Goal: Task Accomplishment & Management: Manage account settings

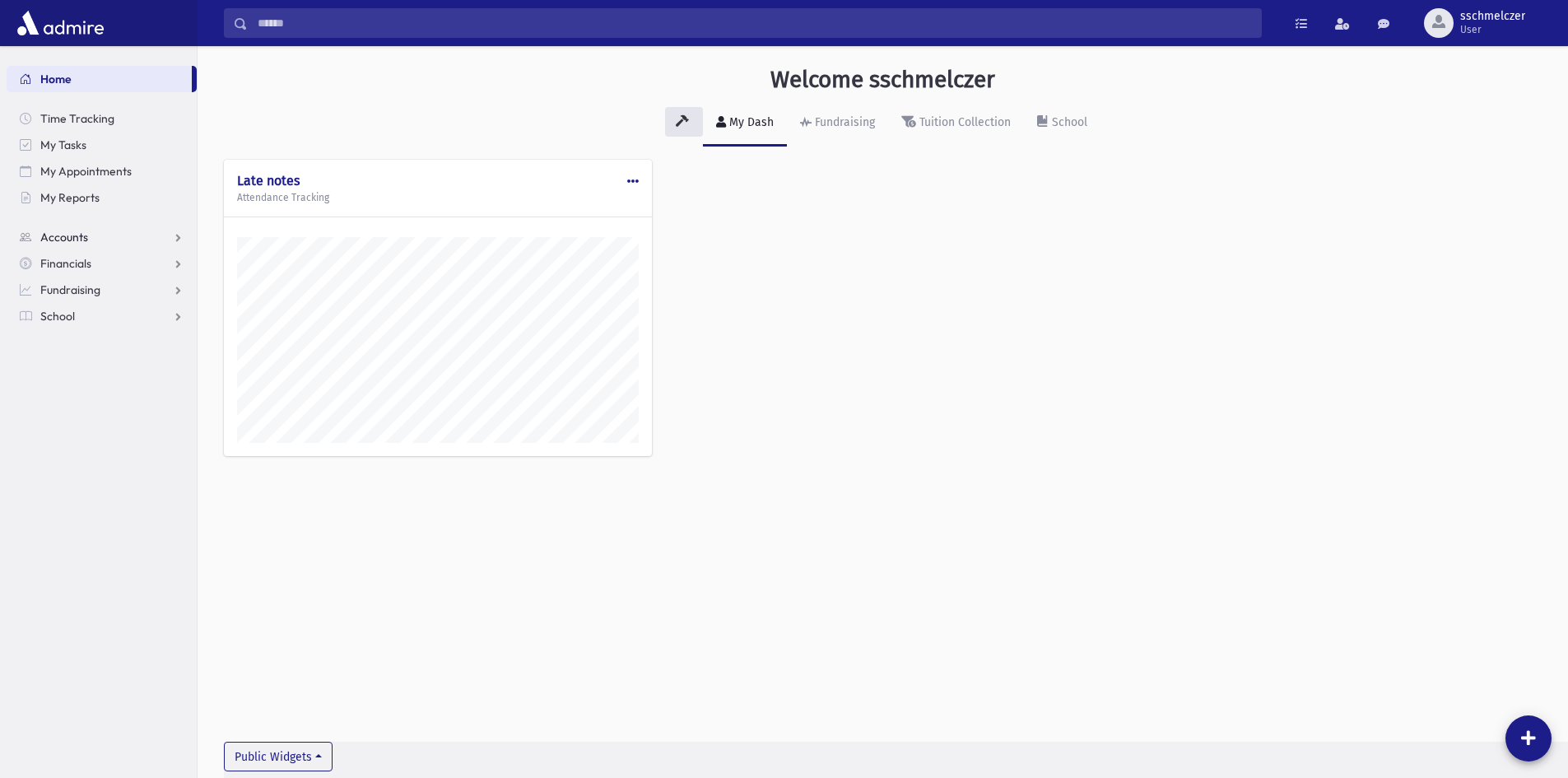
scroll to position [769, 1371]
click at [49, 314] on span "School" at bounding box center [57, 316] width 35 height 15
click at [57, 366] on span "Attendance" at bounding box center [80, 369] width 61 height 15
click at [88, 400] on span "Entry" at bounding box center [77, 395] width 28 height 15
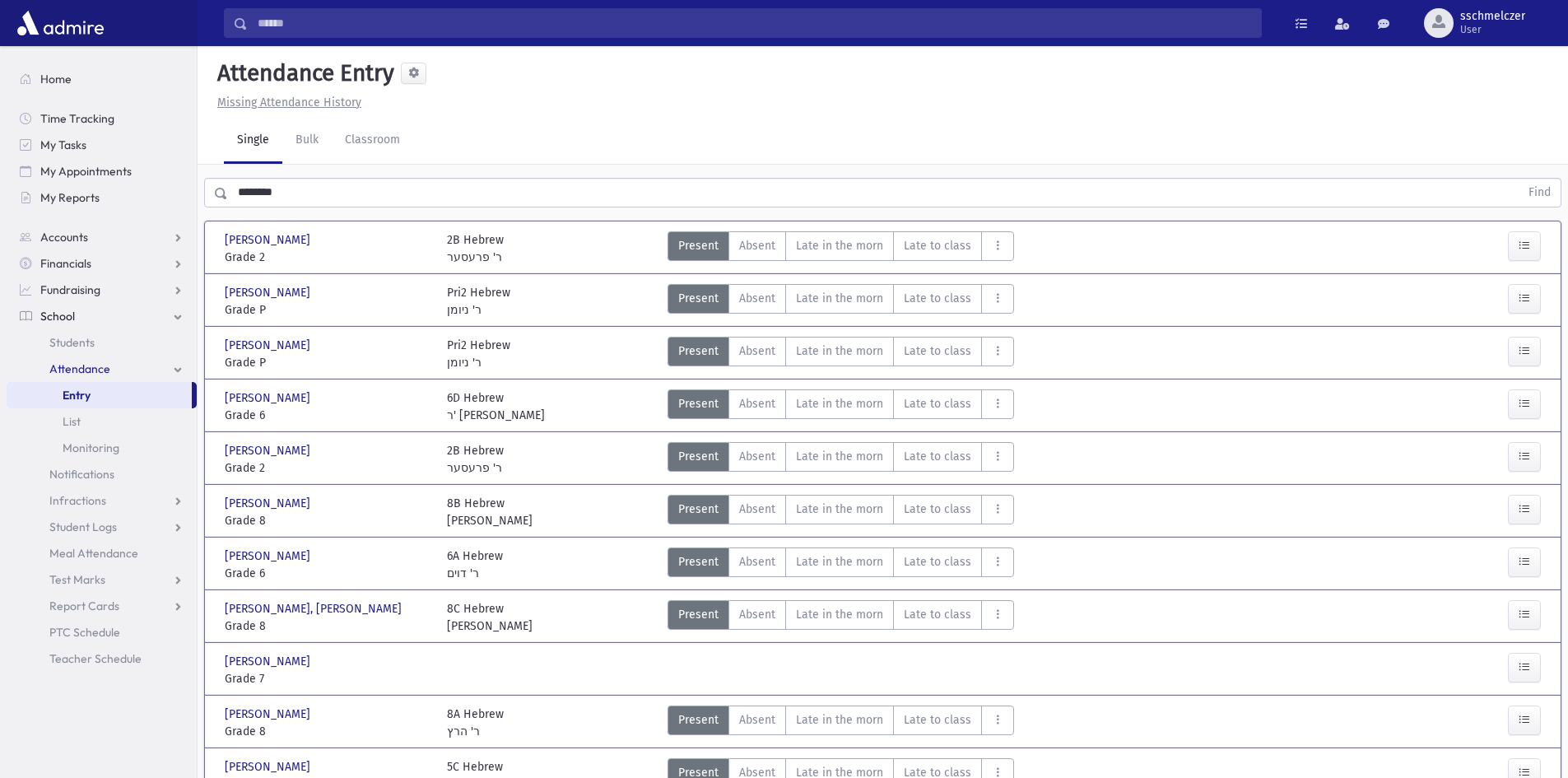
click at [846, 228] on div "[PERSON_NAME] [PERSON_NAME] Grade 2 Grade 2 2B Hebrew ר' פרעסער Present P Absen…" at bounding box center [883, 247] width 1346 height 38
click at [848, 237] on span "Late in the morn" at bounding box center [840, 245] width 88 height 17
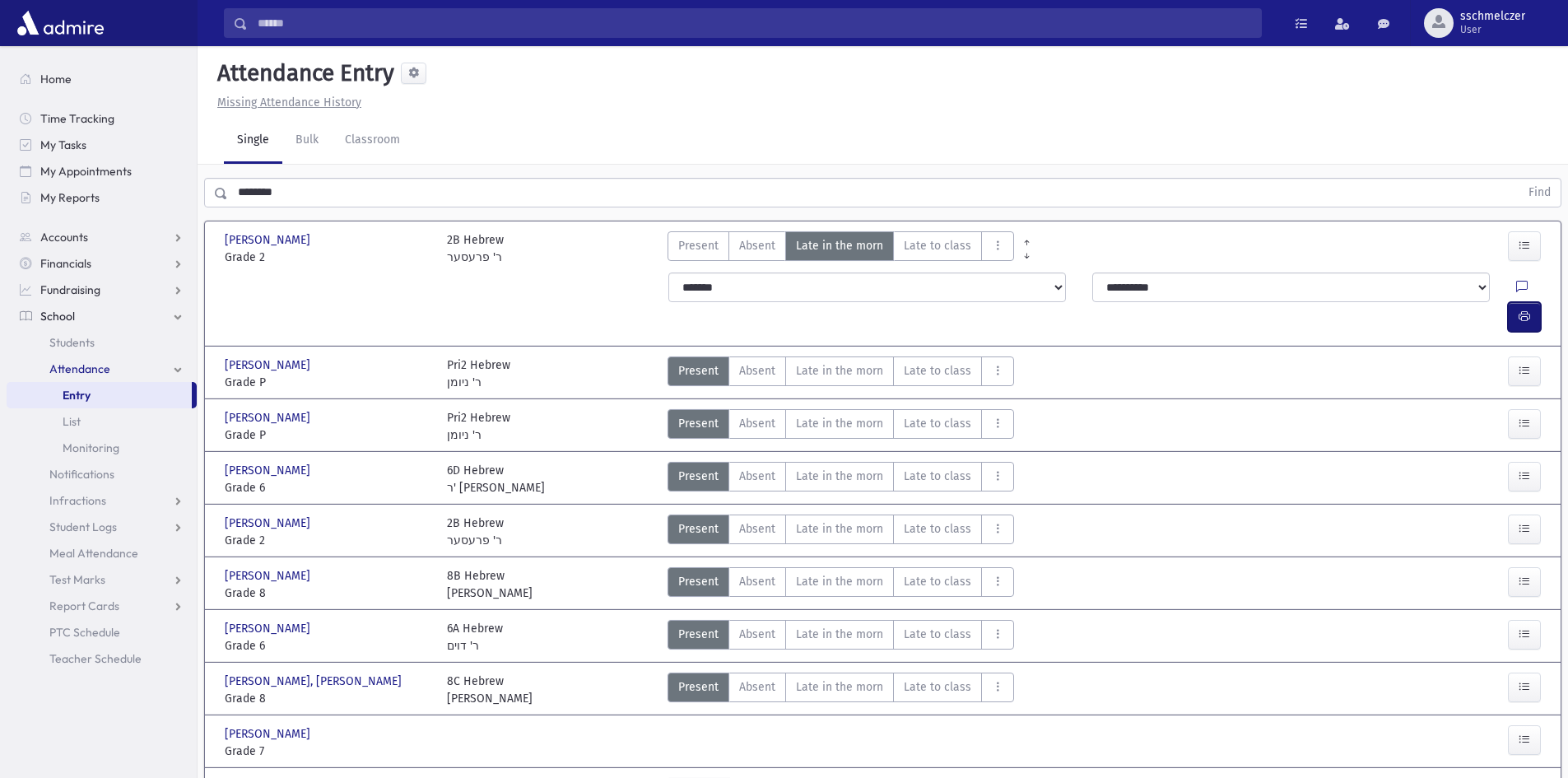
click at [1520, 310] on icon "button" at bounding box center [1525, 317] width 12 height 14
click at [849, 362] on span "Late in the morn" at bounding box center [840, 370] width 88 height 17
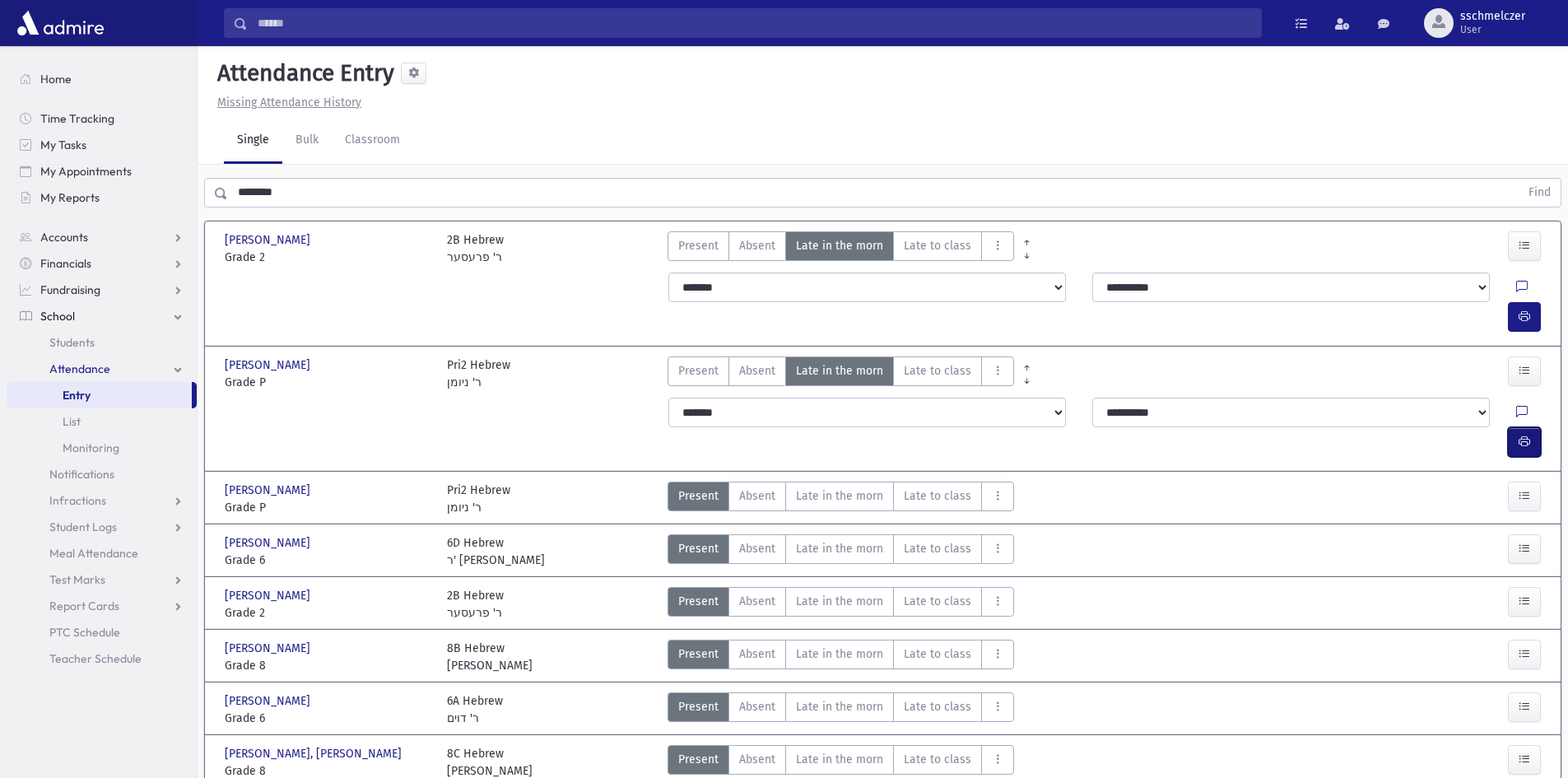
drag, startPoint x: 1532, startPoint y: 384, endPoint x: 1442, endPoint y: 382, distance: 90.0
click at [1531, 428] on button "button" at bounding box center [1524, 443] width 33 height 30
click at [1511, 302] on button "button" at bounding box center [1524, 317] width 33 height 30
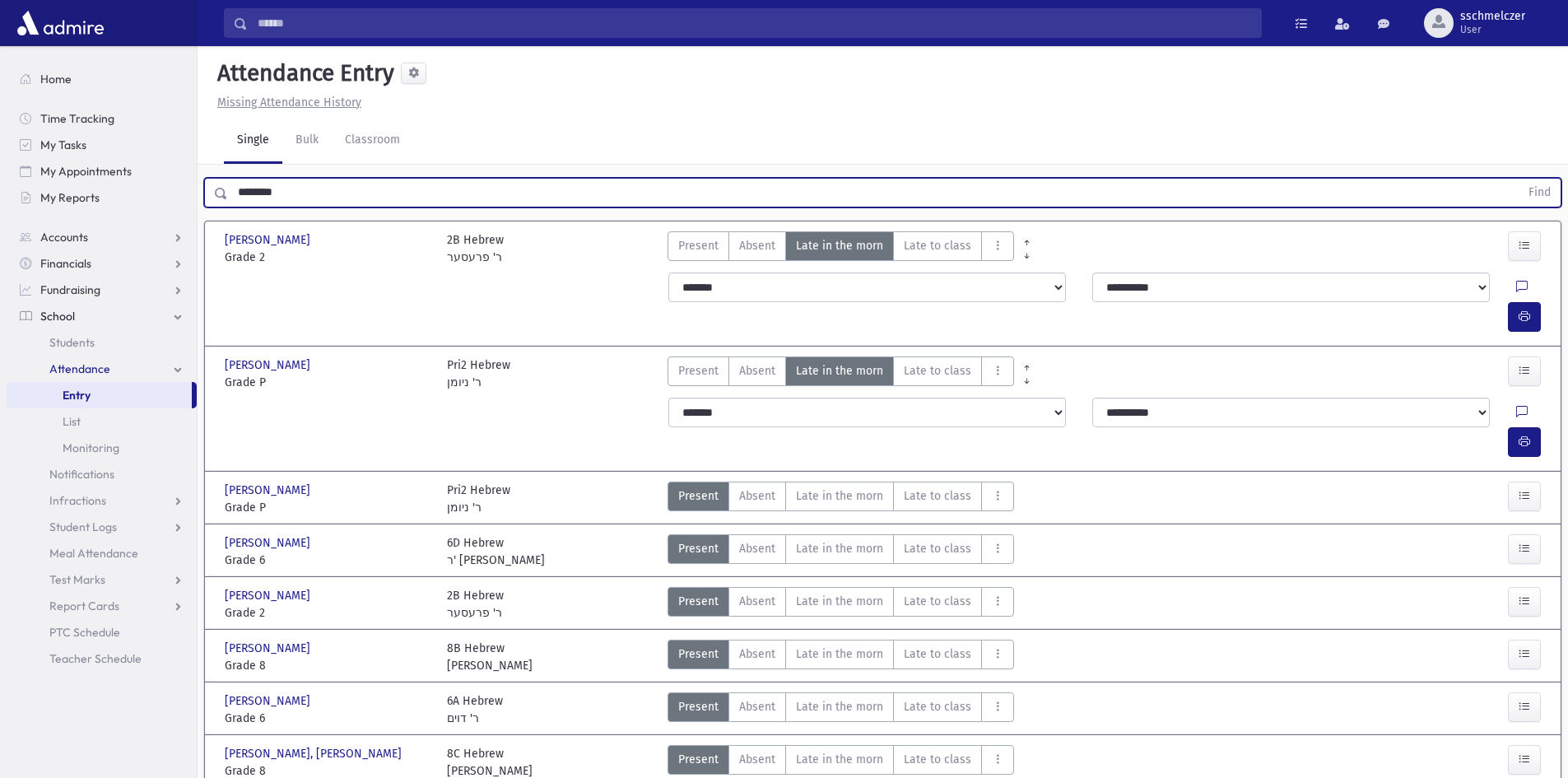
drag, startPoint x: 313, startPoint y: 192, endPoint x: 0, endPoint y: 201, distance: 313.1
click at [0, 206] on div "Search Results All Accounts" at bounding box center [784, 529] width 1568 height 1058
type input "******"
click at [1519, 179] on button "Find" at bounding box center [1540, 193] width 42 height 28
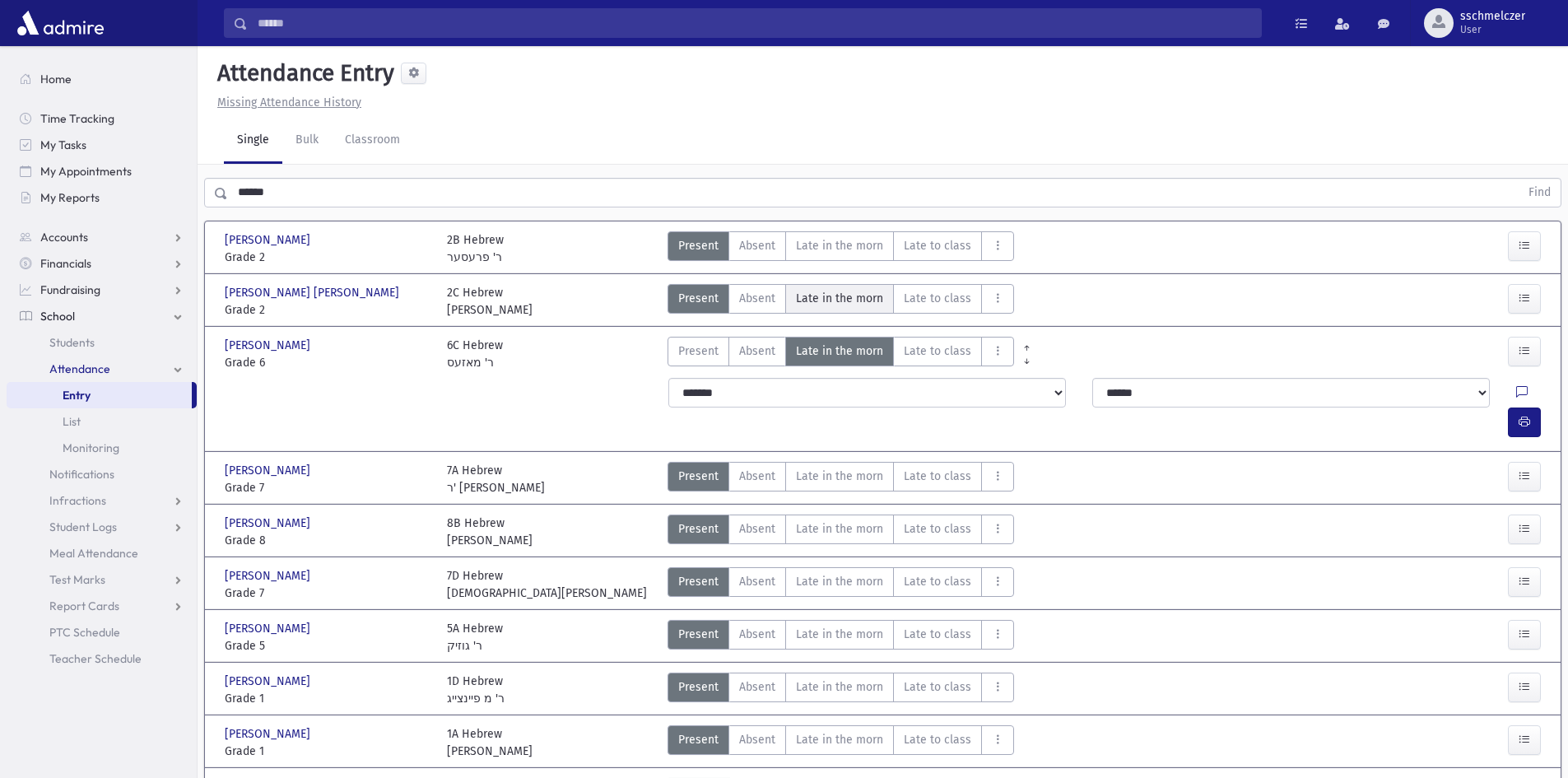
click at [844, 291] on span "Late in the morn" at bounding box center [840, 298] width 88 height 17
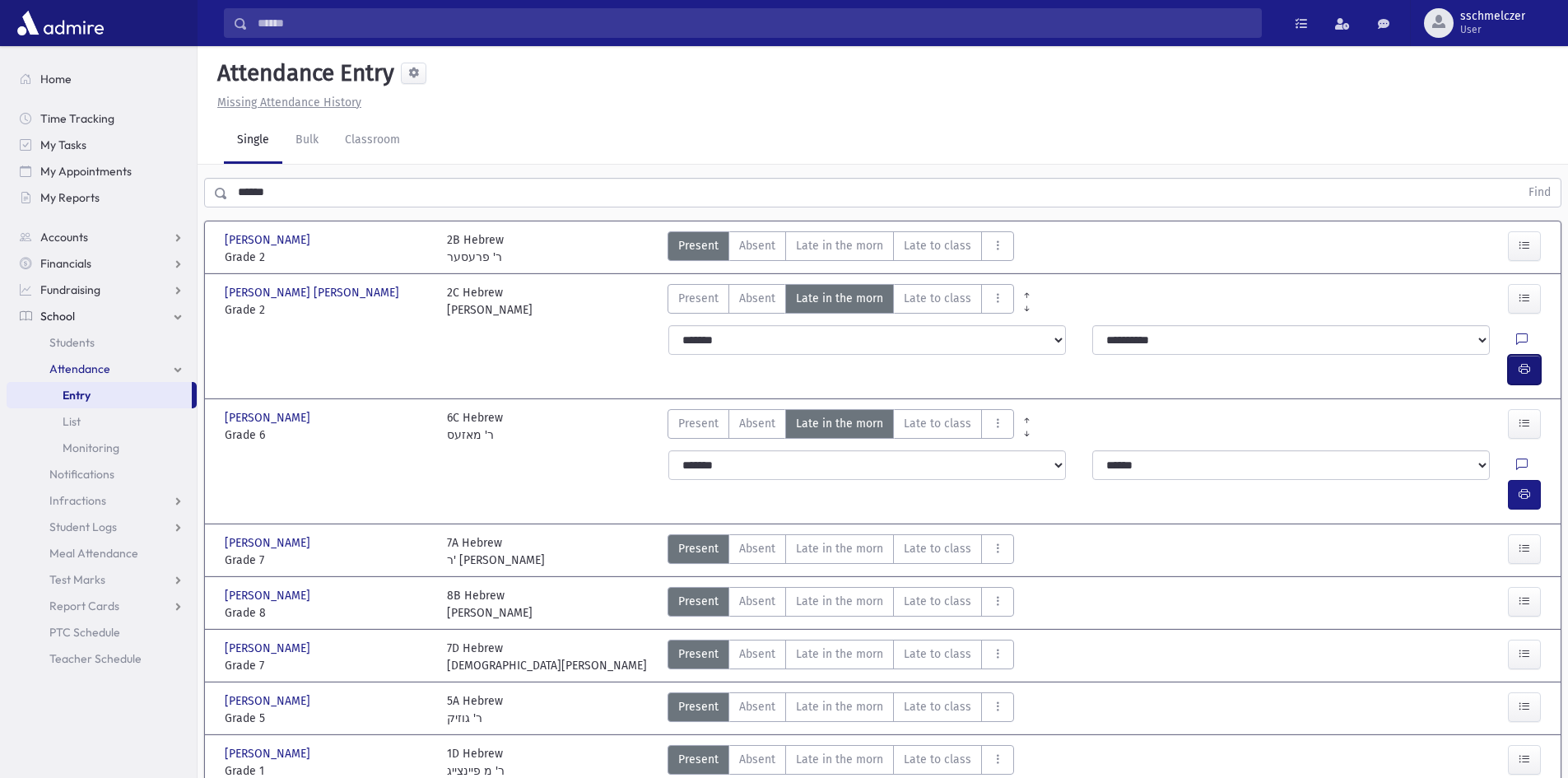
drag, startPoint x: 1522, startPoint y: 338, endPoint x: 1526, endPoint y: 330, distance: 8.9
click at [1526, 355] on button "button" at bounding box center [1524, 370] width 33 height 30
click at [94, 338] on span "Students" at bounding box center [72, 342] width 45 height 15
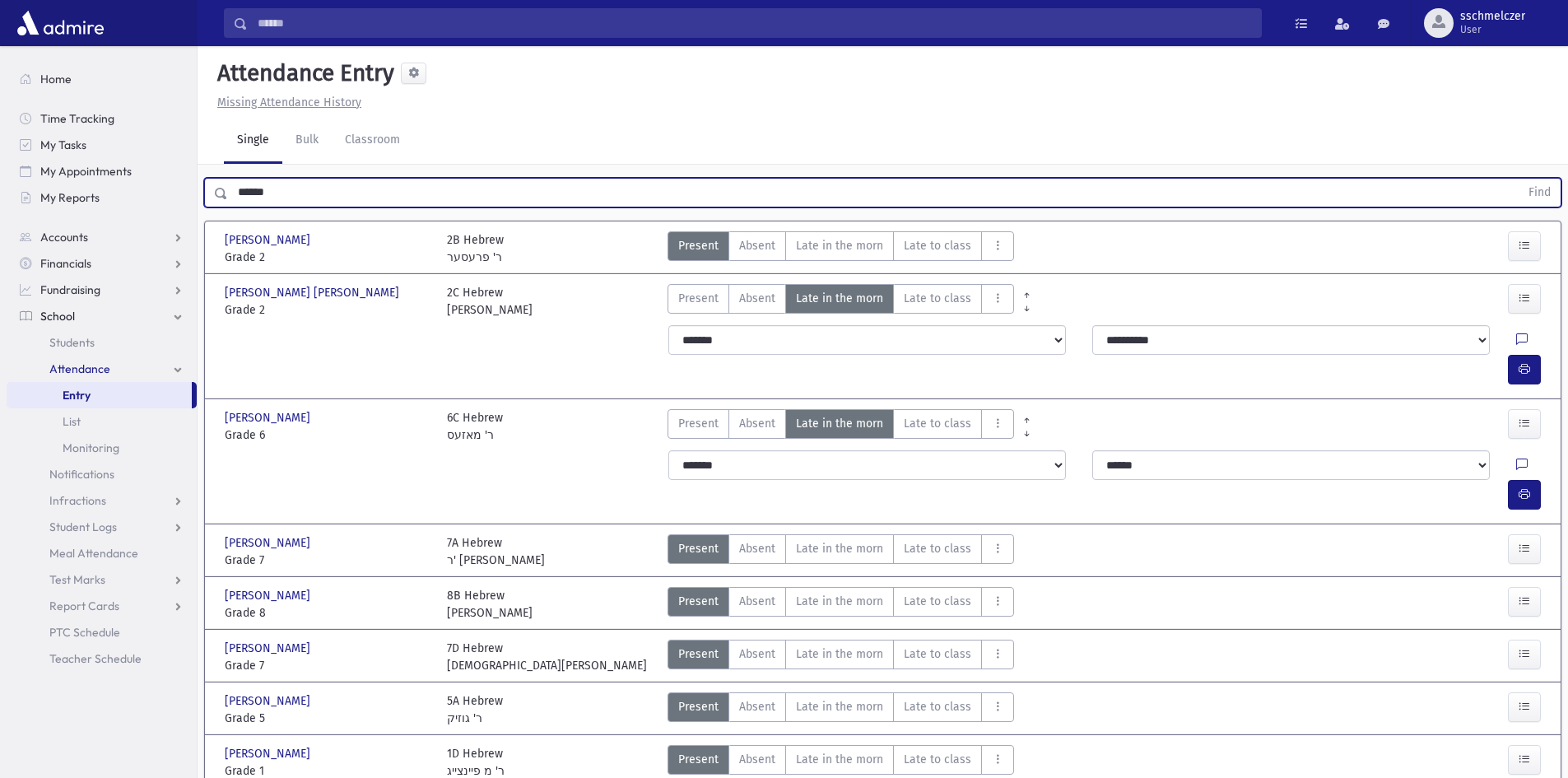
click at [299, 198] on input "******" at bounding box center [874, 193] width 1292 height 30
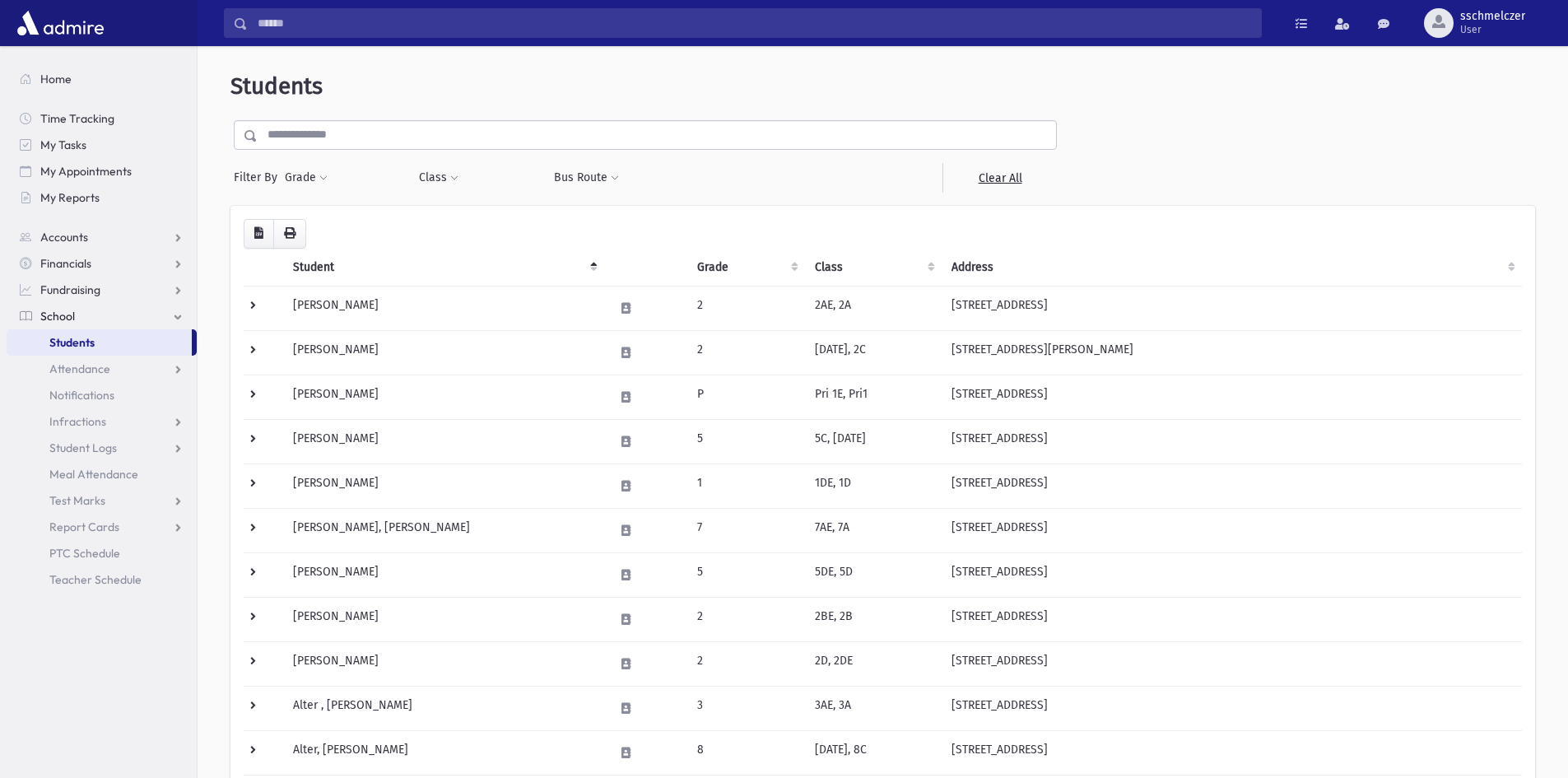
click at [307, 141] on input "text" at bounding box center [657, 136] width 798 height 30
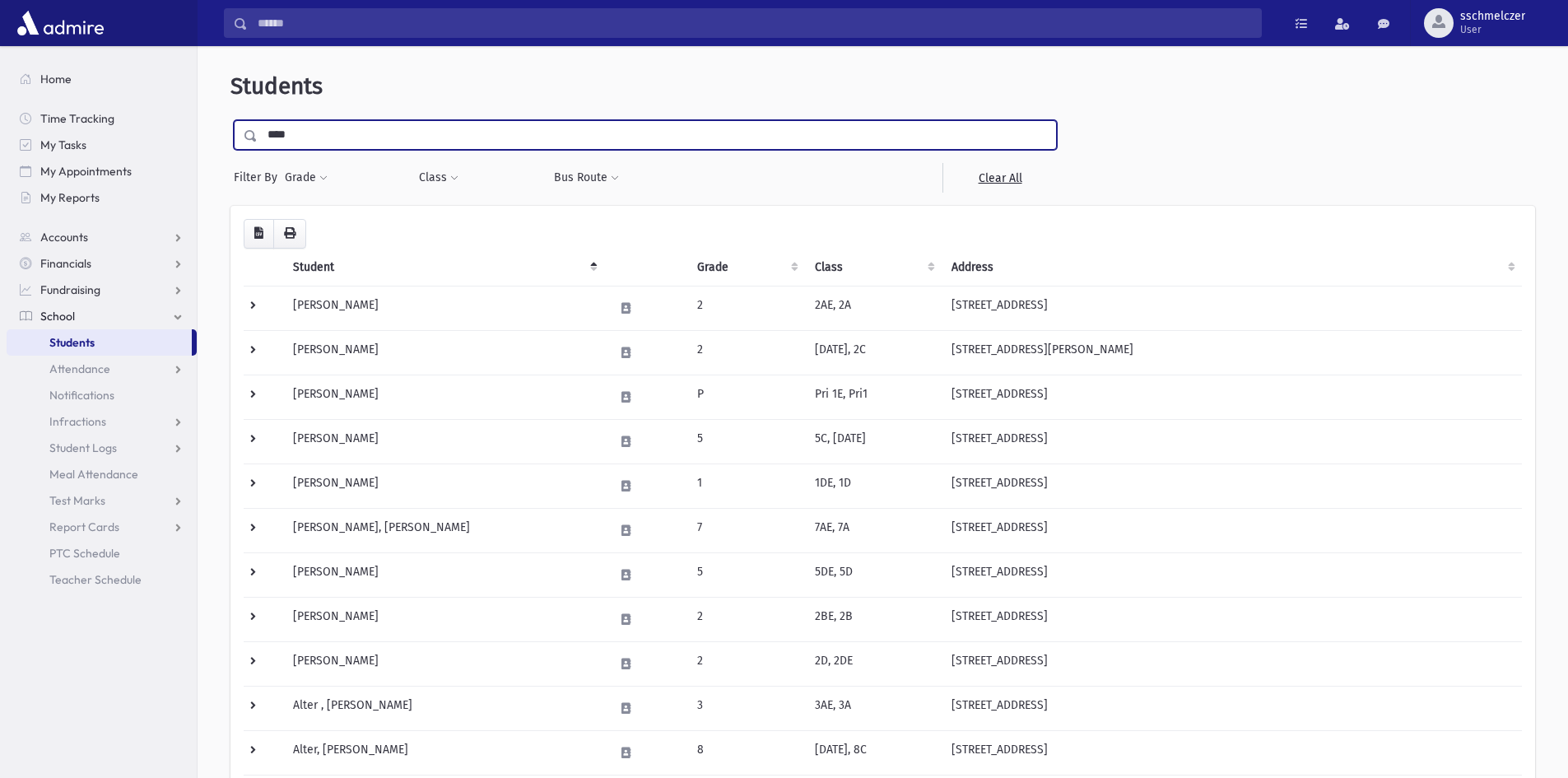
type input "*********"
click at [239, 137] on span at bounding box center [246, 136] width 24 height 30
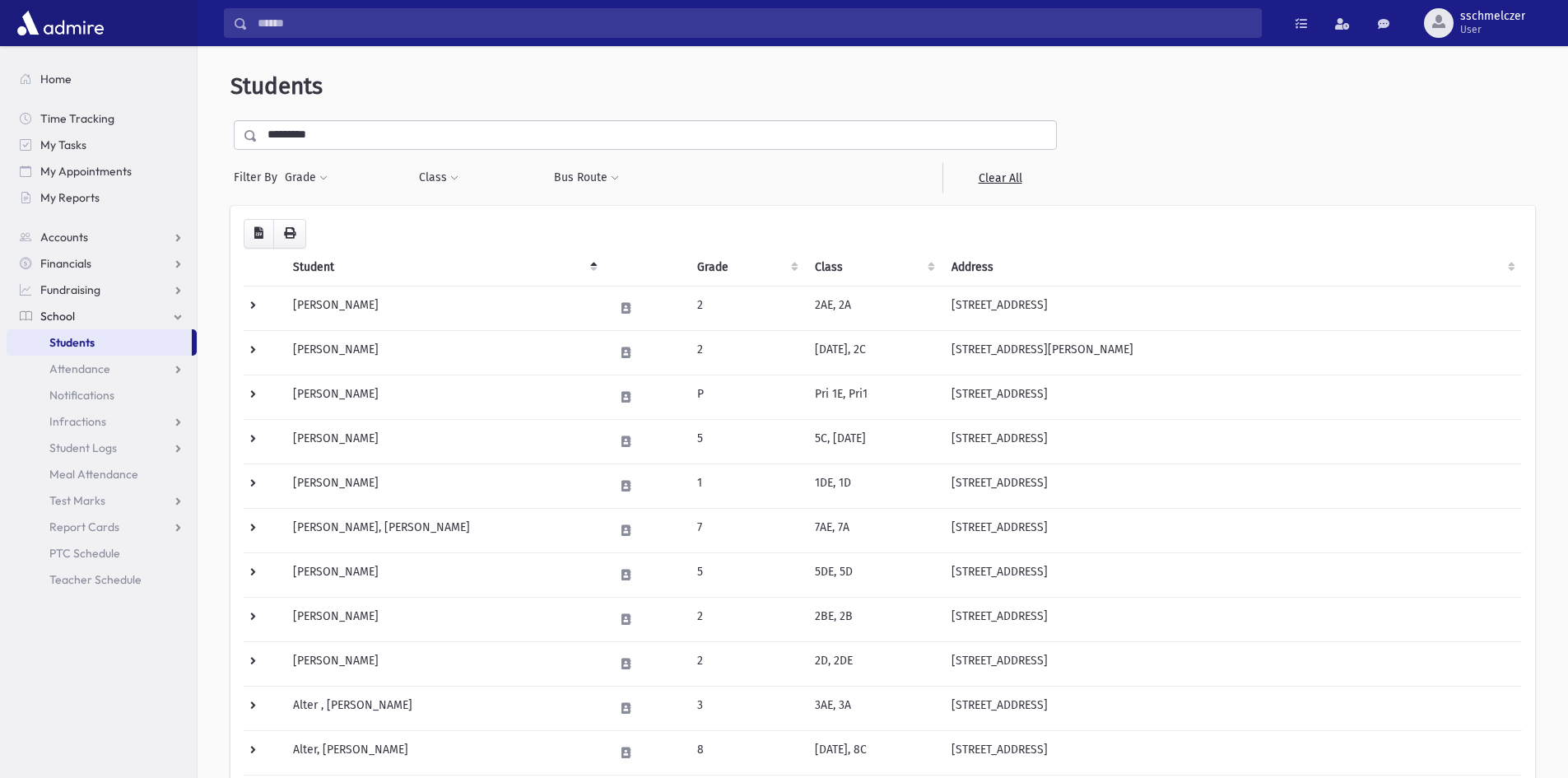
click at [243, 133] on span at bounding box center [246, 136] width 24 height 30
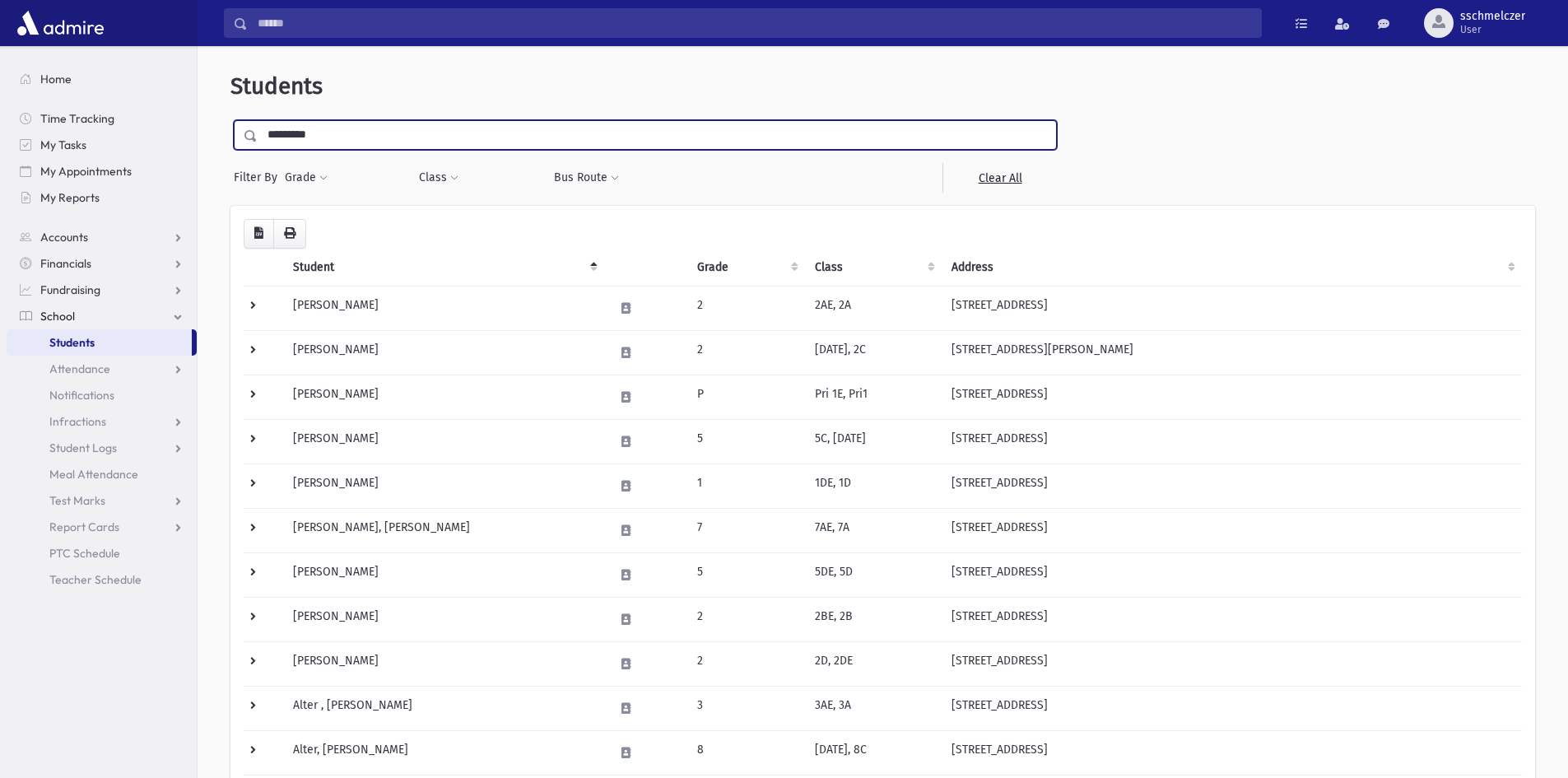
click at [344, 141] on input "*********" at bounding box center [657, 136] width 798 height 30
drag, startPoint x: 344, startPoint y: 141, endPoint x: 255, endPoint y: 142, distance: 89.0
click at [255, 142] on div "*********" at bounding box center [646, 136] width 823 height 30
click at [253, 138] on span at bounding box center [250, 136] width 13 height 12
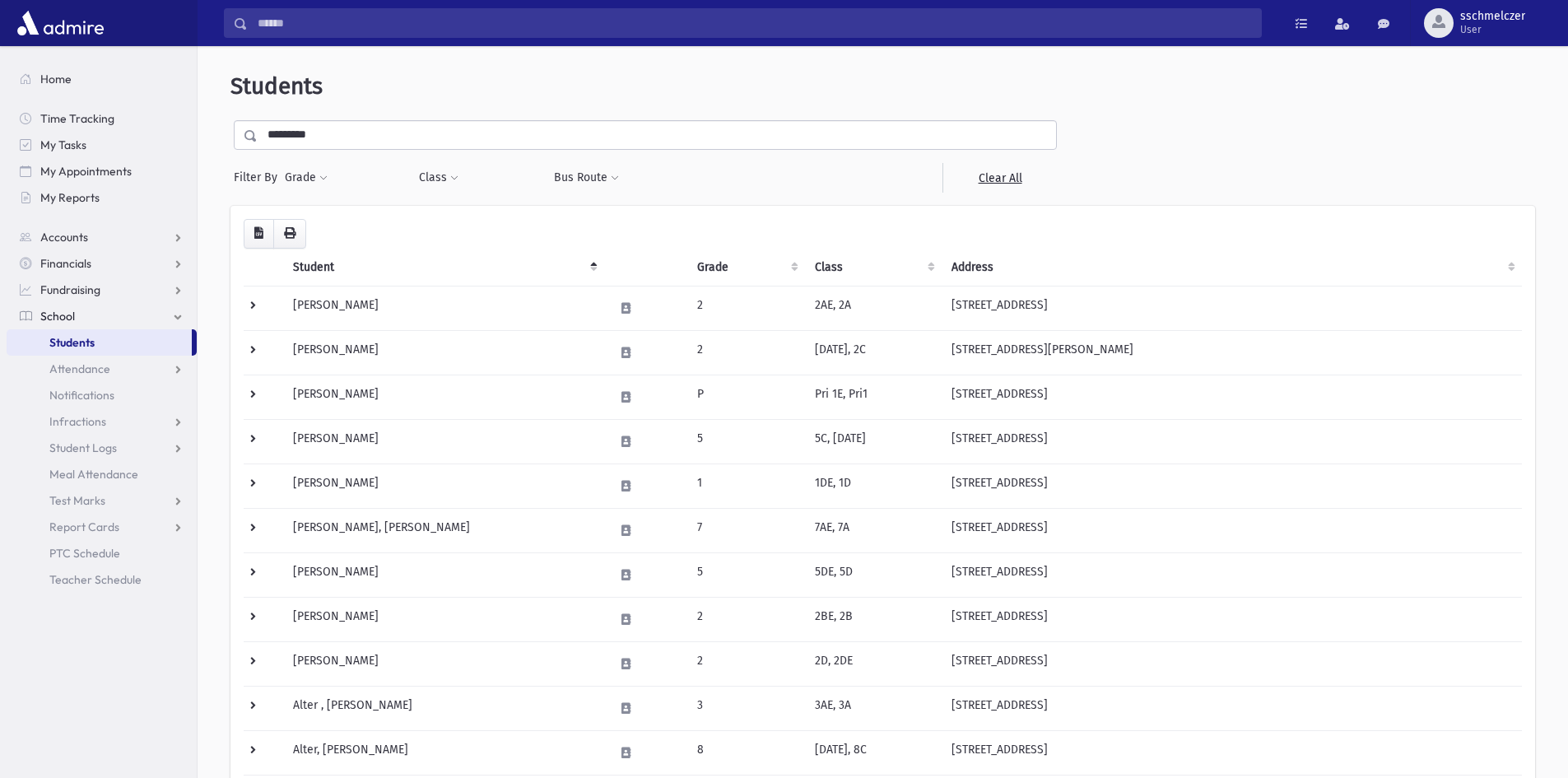
click at [253, 138] on span at bounding box center [250, 136] width 13 height 12
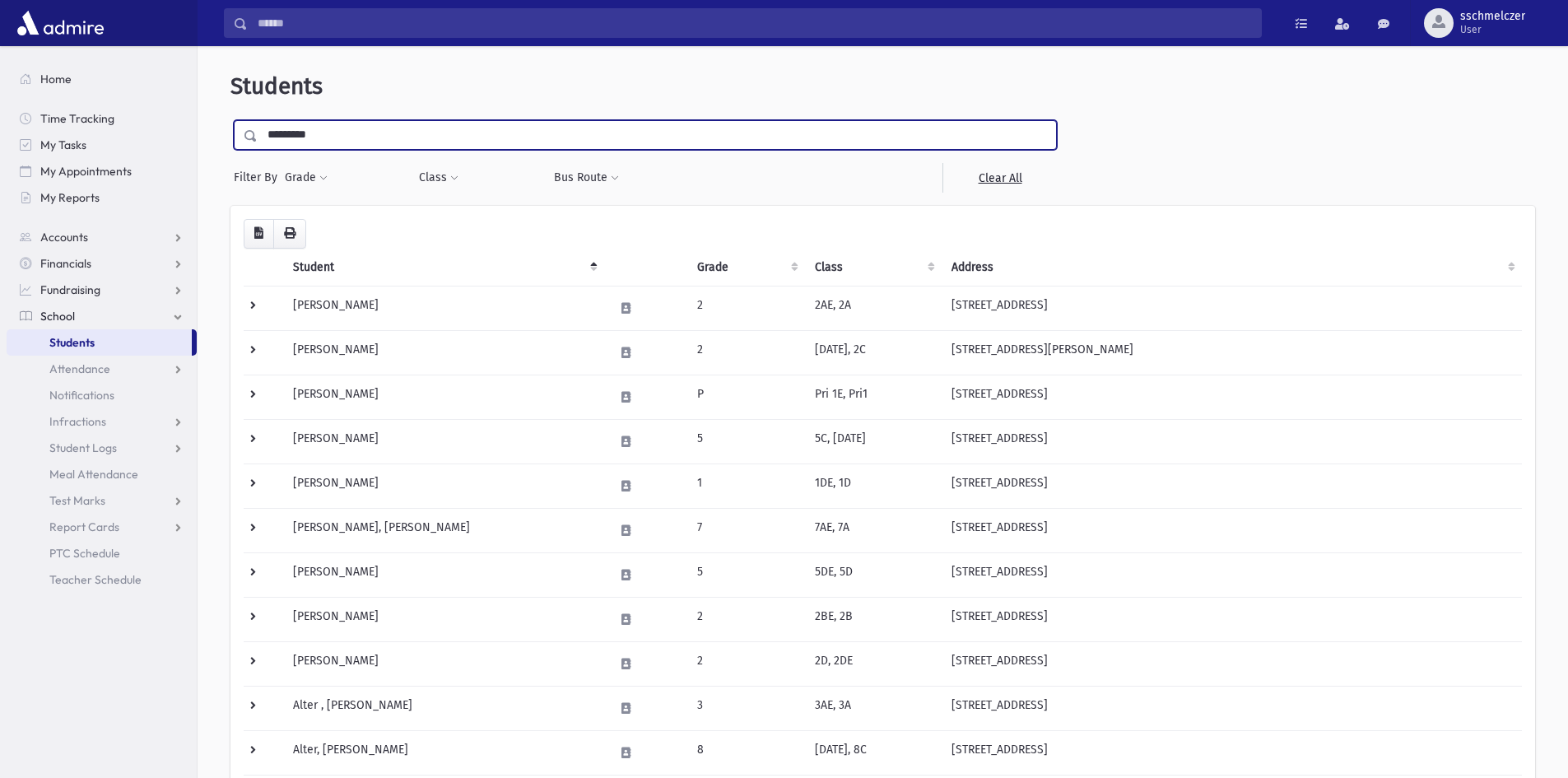
drag, startPoint x: 330, startPoint y: 139, endPoint x: 267, endPoint y: 142, distance: 63.1
click at [267, 142] on input "*********" at bounding box center [657, 136] width 798 height 30
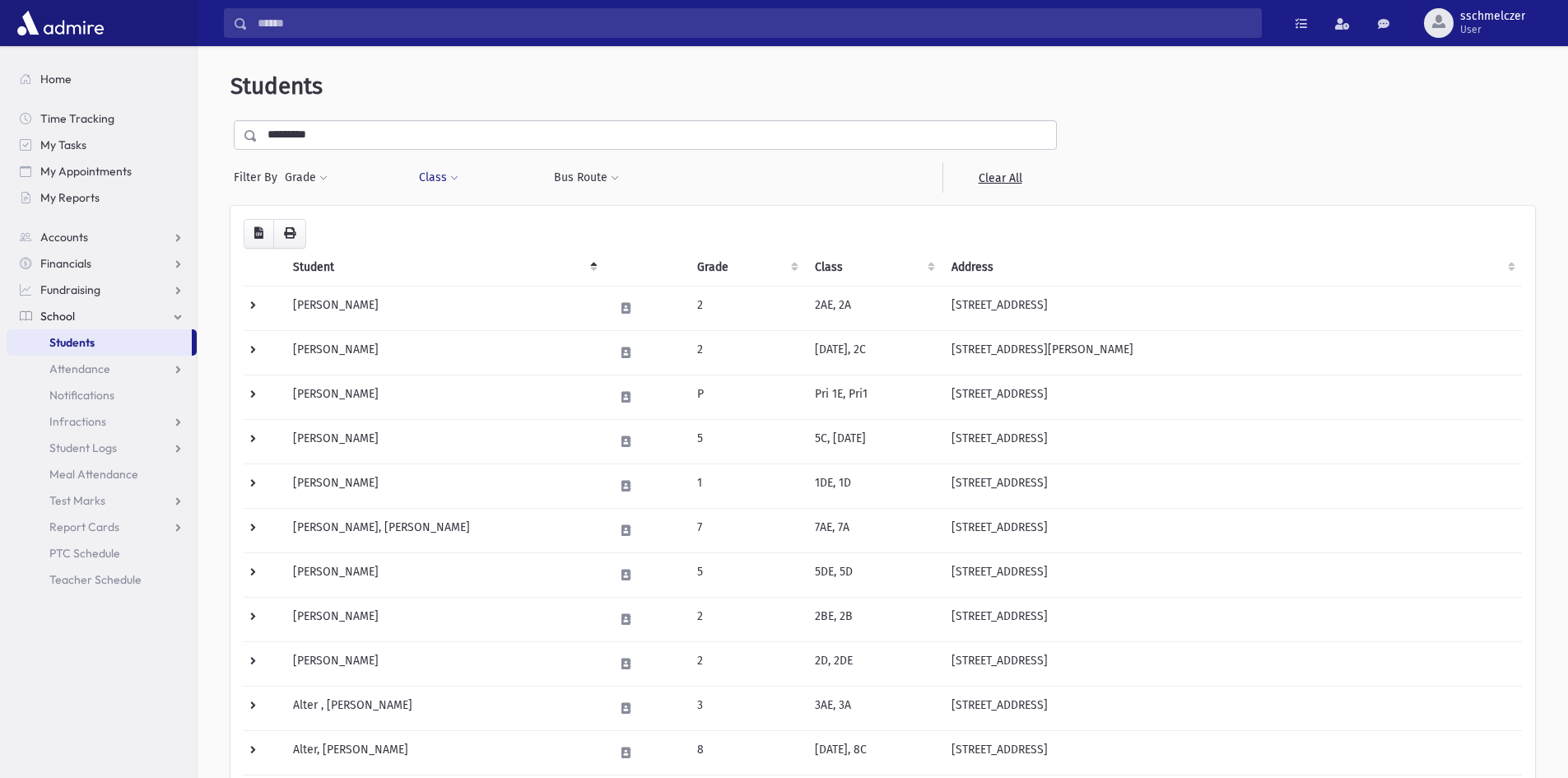
click at [456, 177] on span at bounding box center [455, 179] width 8 height 10
click at [455, 226] on ul at bounding box center [504, 220] width 158 height 25
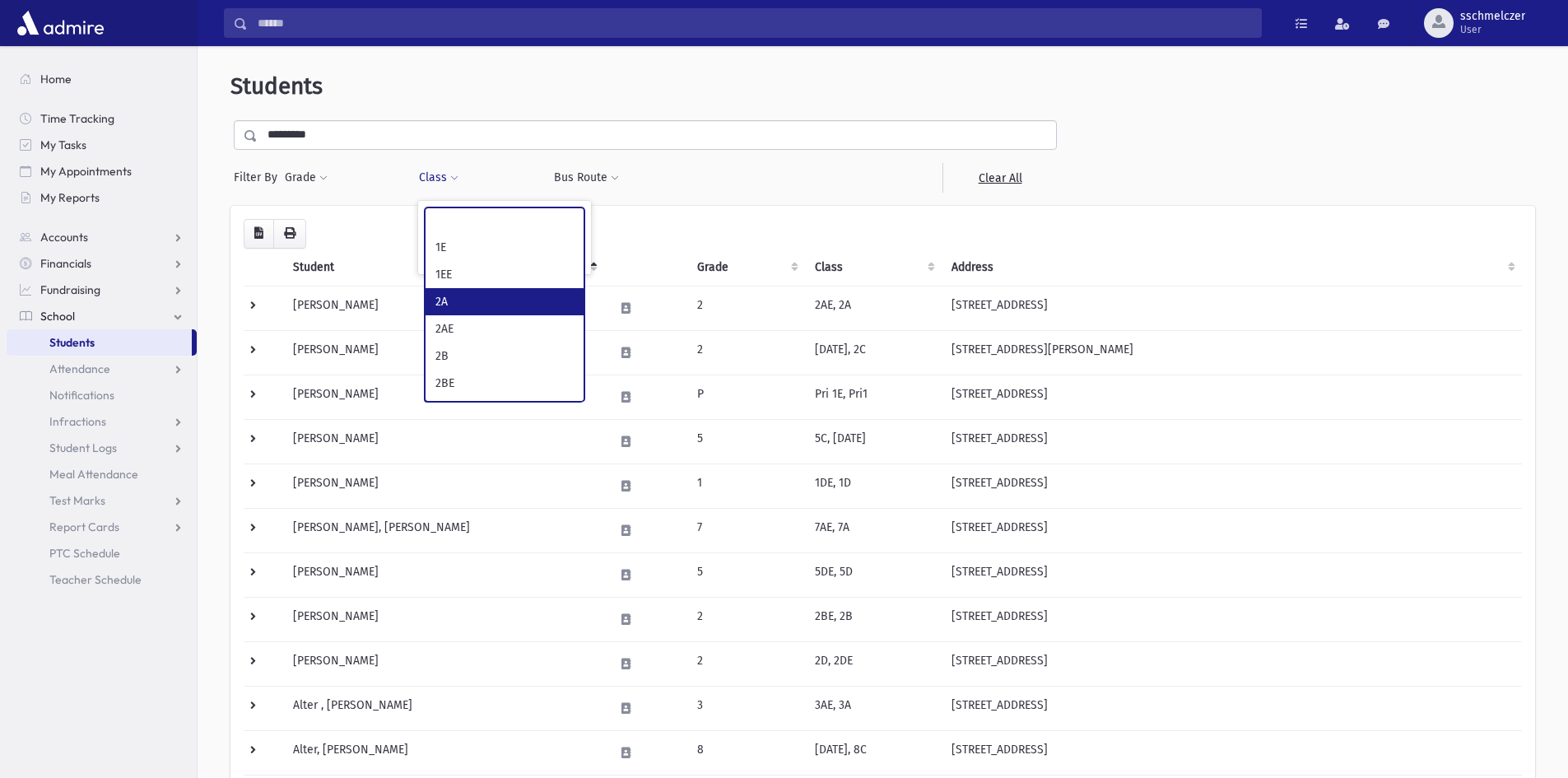
scroll to position [495, 0]
select select "*"
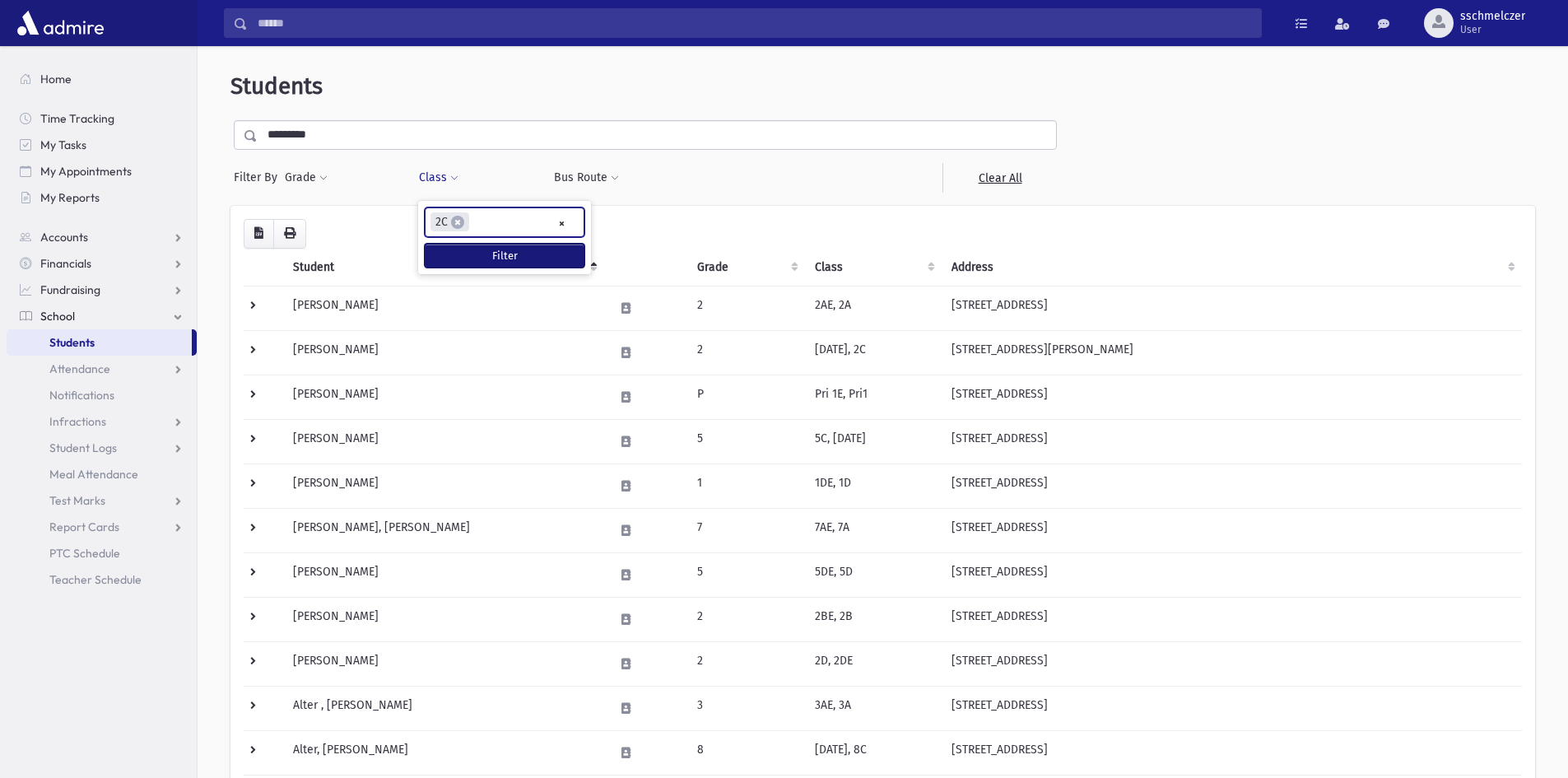
click at [516, 253] on button "Filter" at bounding box center [504, 255] width 159 height 24
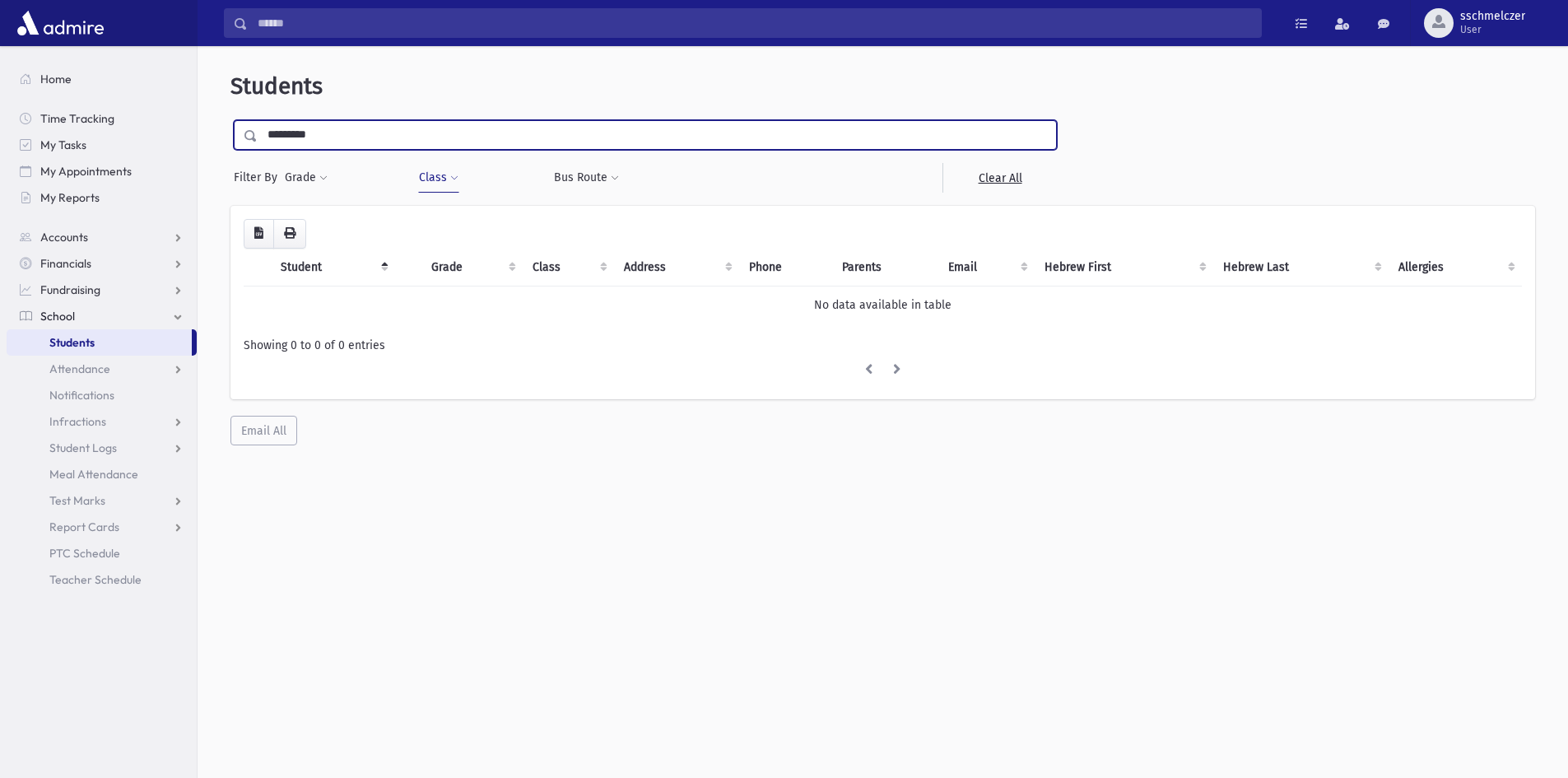
click at [349, 139] on input "*********" at bounding box center [657, 136] width 798 height 30
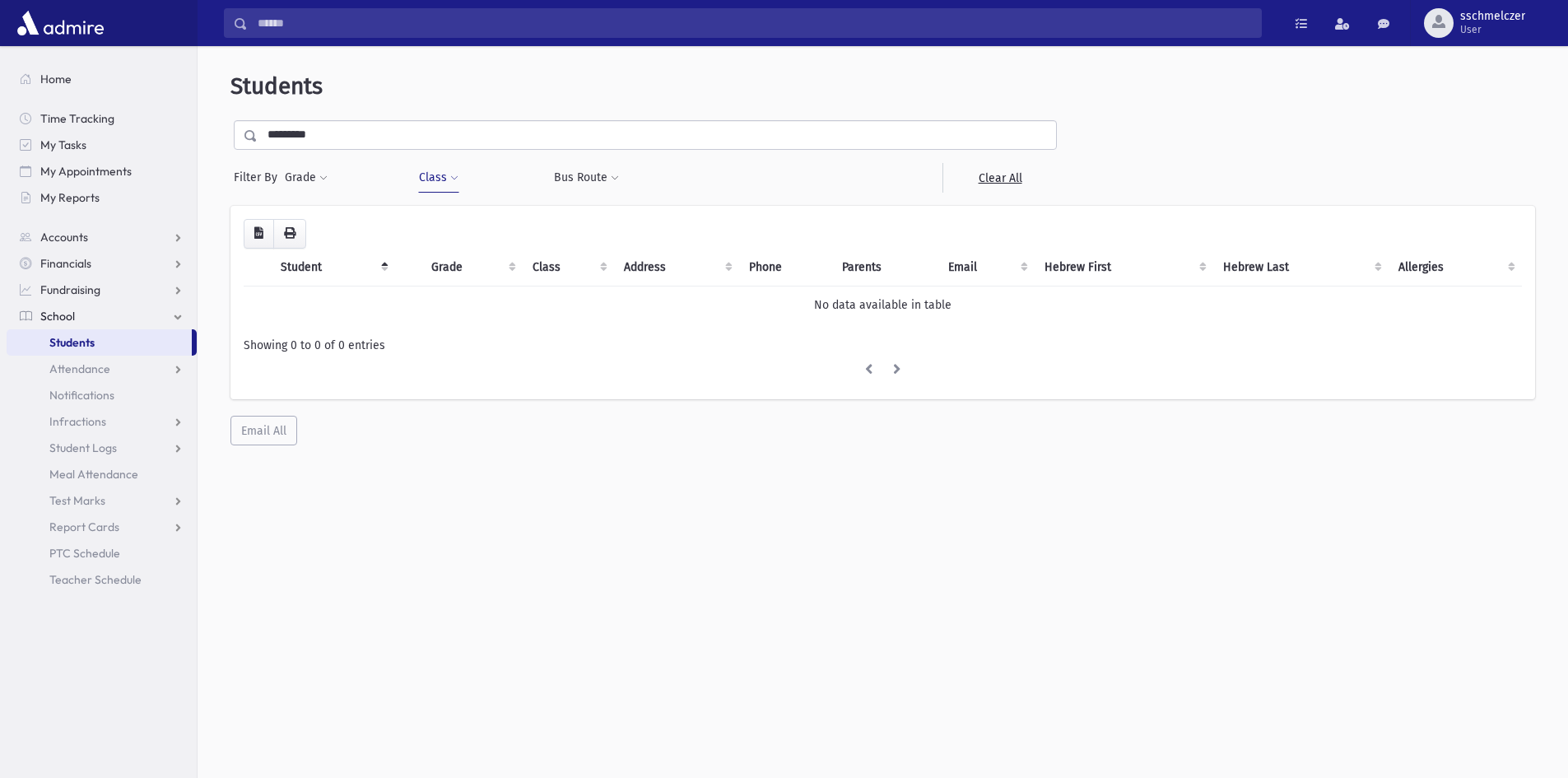
click at [450, 171] on button "Class" at bounding box center [439, 179] width 41 height 30
click at [452, 216] on li "× 2C" at bounding box center [450, 221] width 39 height 19
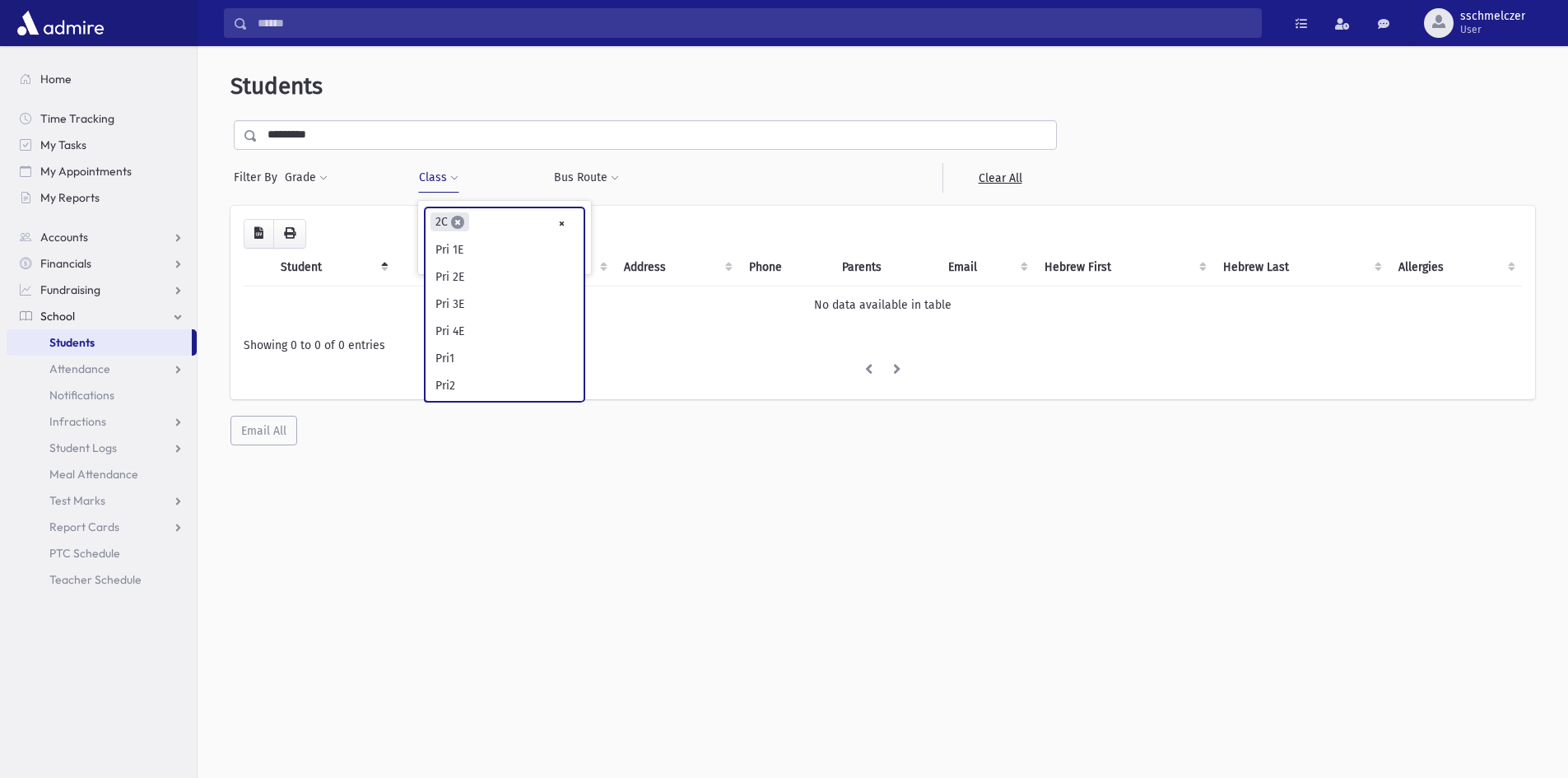
scroll to position [571, 0]
click at [458, 220] on span "×" at bounding box center [458, 221] width 13 height 13
click at [325, 180] on span at bounding box center [323, 179] width 8 height 10
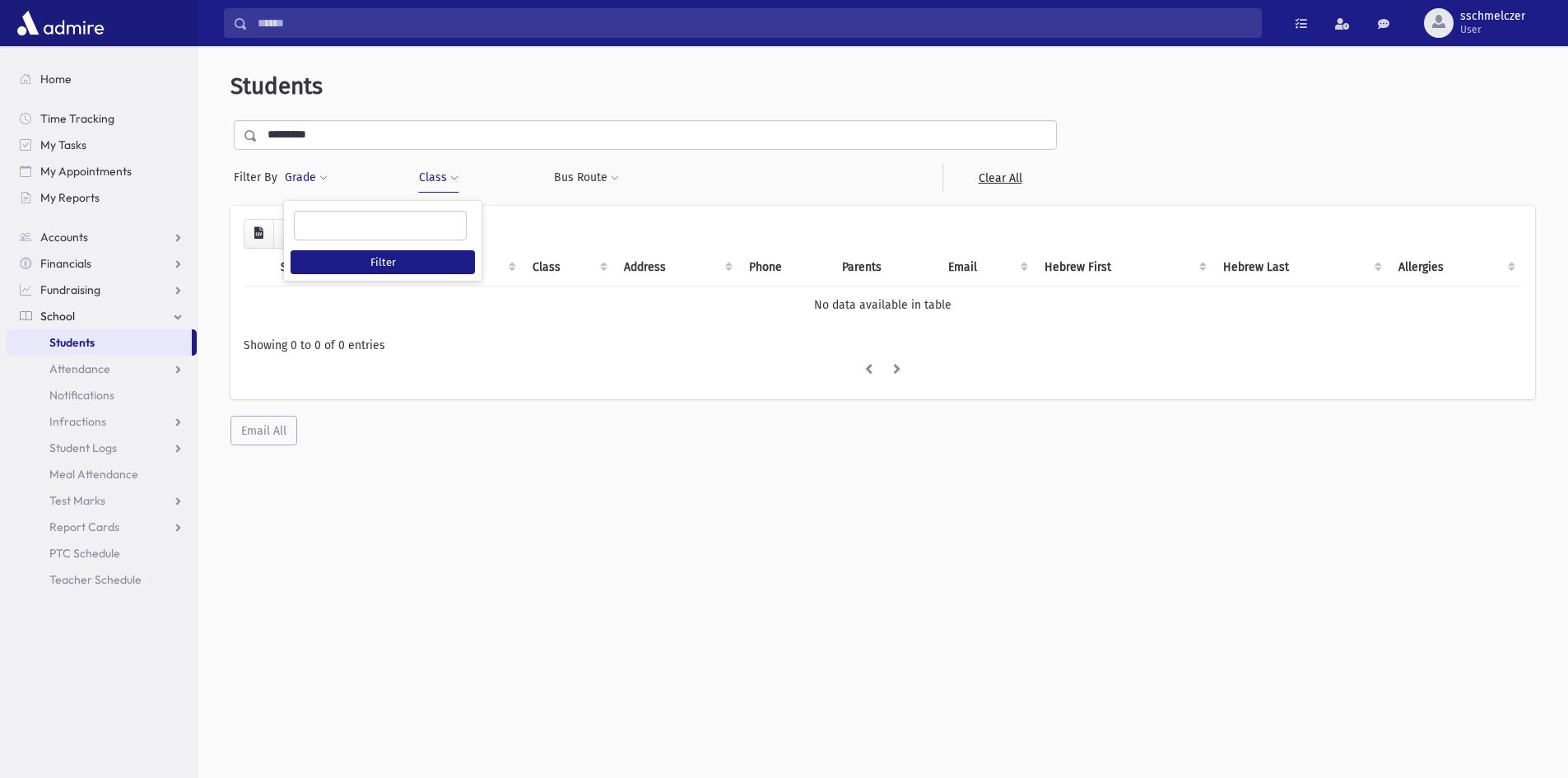
click at [346, 231] on ul at bounding box center [381, 223] width 171 height 25
type input "*"
select select "*"
click at [358, 259] on button "Filter" at bounding box center [383, 262] width 184 height 24
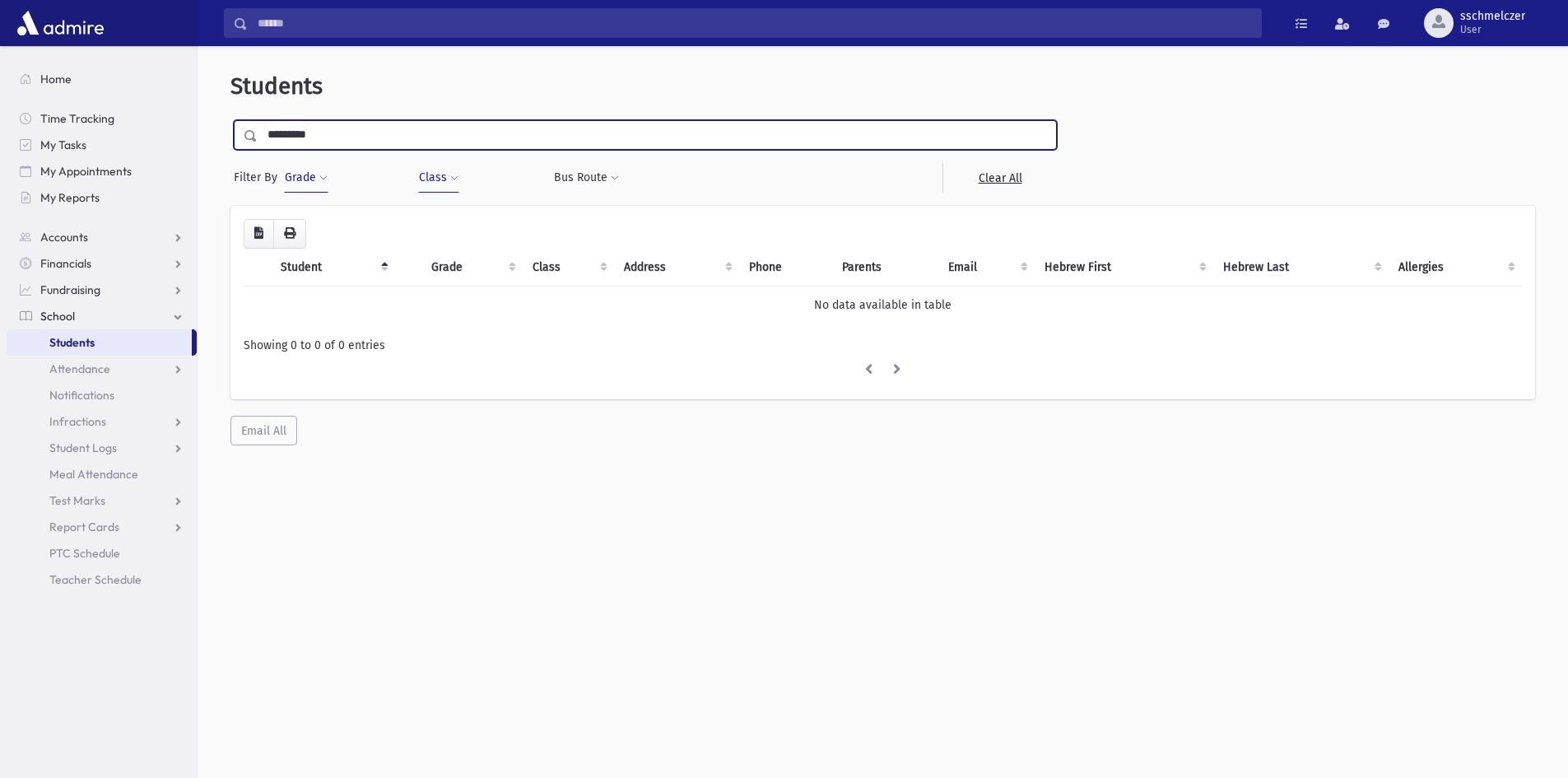
click at [347, 137] on input "*********" at bounding box center [657, 136] width 798 height 30
type input "*"
type input "*********"
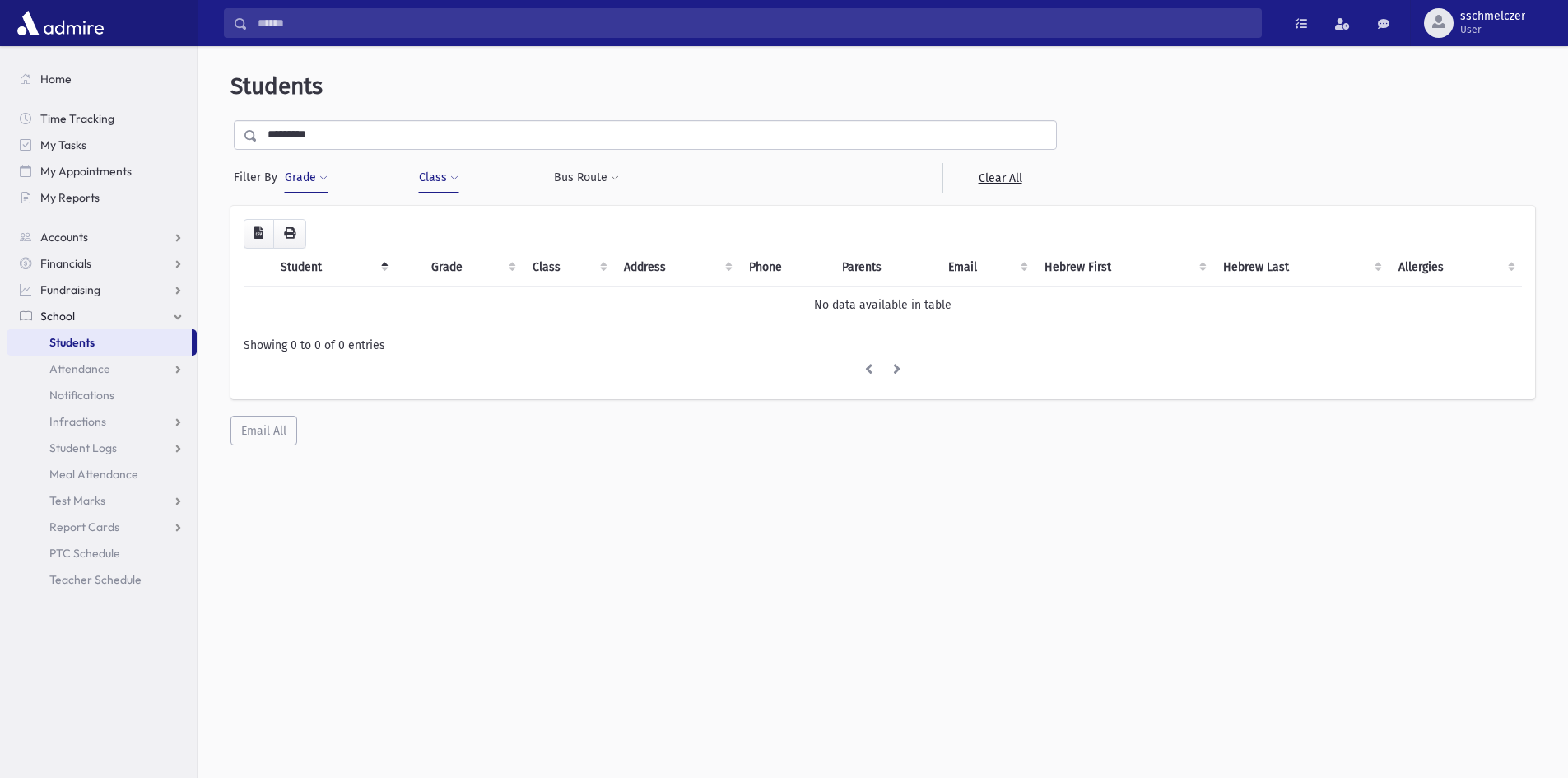
click at [248, 135] on span at bounding box center [250, 136] width 13 height 12
click at [329, 135] on input "*********" at bounding box center [657, 136] width 798 height 30
click at [1002, 172] on link "Clear All" at bounding box center [1000, 179] width 115 height 30
